Goal: Contribute content

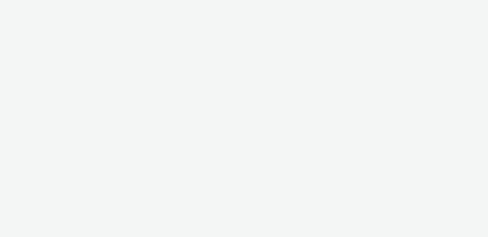
select select "3577b0fe-1e1b-4f05-a15f-27ee59b5ca2b"
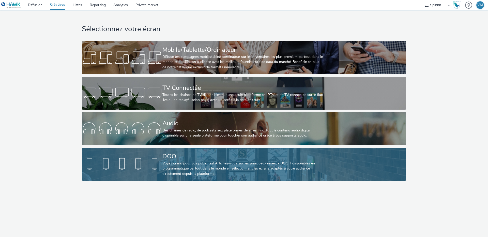
click at [109, 153] on link "DOOH Voyez grand pour vos publicités! Affichez-vous sur les principaux réseaux …" at bounding box center [244, 164] width 324 height 33
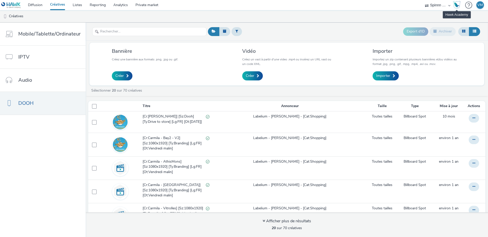
click at [457, 5] on img "Hawk Academy" at bounding box center [457, 5] width 8 height 8
click at [467, 7] on div at bounding box center [468, 5] width 7 height 10
click at [451, 21] on div "Aide Ouvrir la documentation" at bounding box center [450, 21] width 38 height 11
click at [254, 80] on link "Créer" at bounding box center [252, 75] width 21 height 9
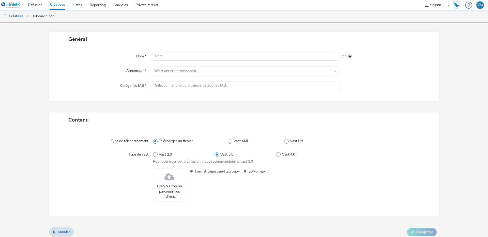
scroll to position [26, 0]
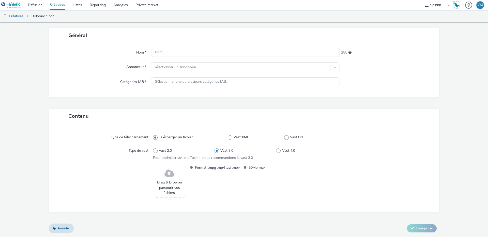
click at [167, 184] on span "Drag & Drop ou parcourir vos fichiers." at bounding box center [169, 188] width 27 height 16
click at [20, 18] on link "Créatives" at bounding box center [13, 16] width 26 height 12
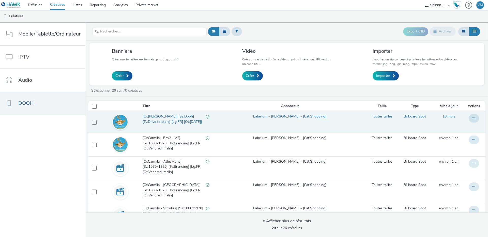
scroll to position [1, 0]
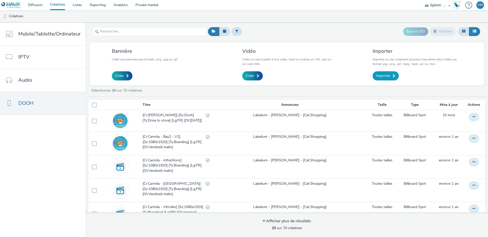
click at [381, 77] on span "Importer" at bounding box center [383, 75] width 14 height 5
